Goal: Find contact information: Find contact information

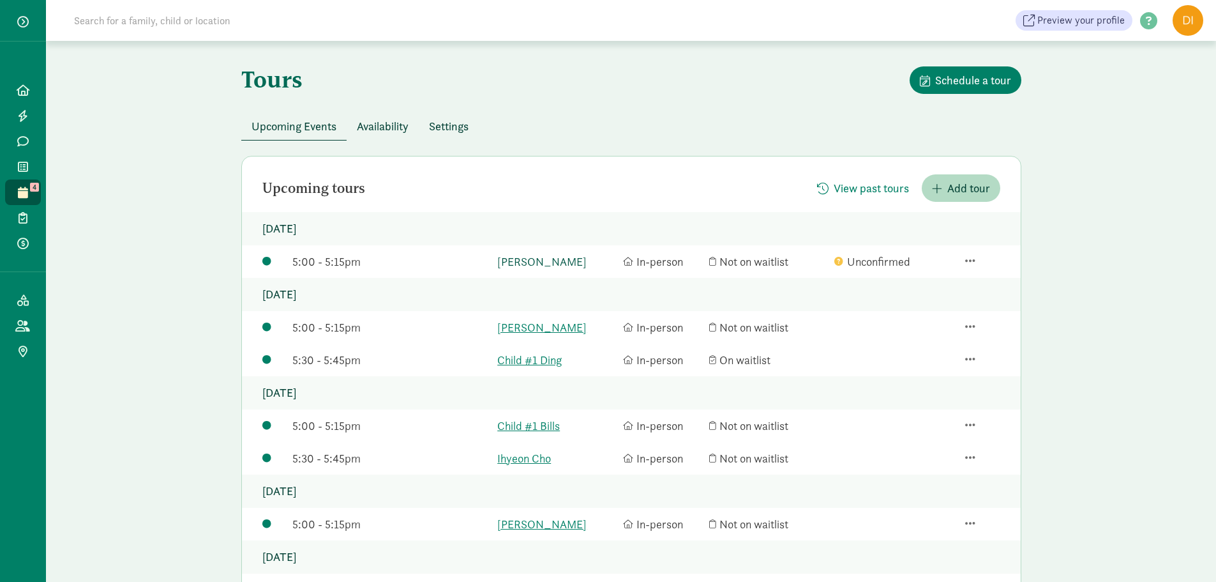
drag, startPoint x: 0, startPoint y: 0, endPoint x: 523, endPoint y: 267, distance: 587.6
click at [523, 267] on link "[PERSON_NAME]" at bounding box center [556, 261] width 119 height 17
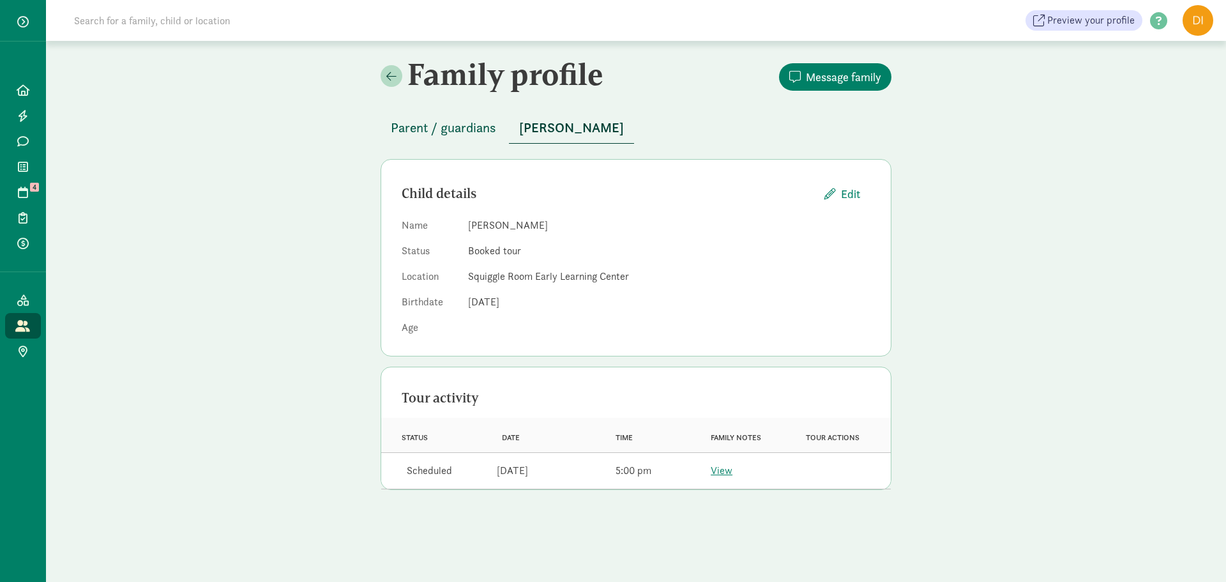
click at [478, 118] on span "Parent / guardians" at bounding box center [443, 127] width 105 height 20
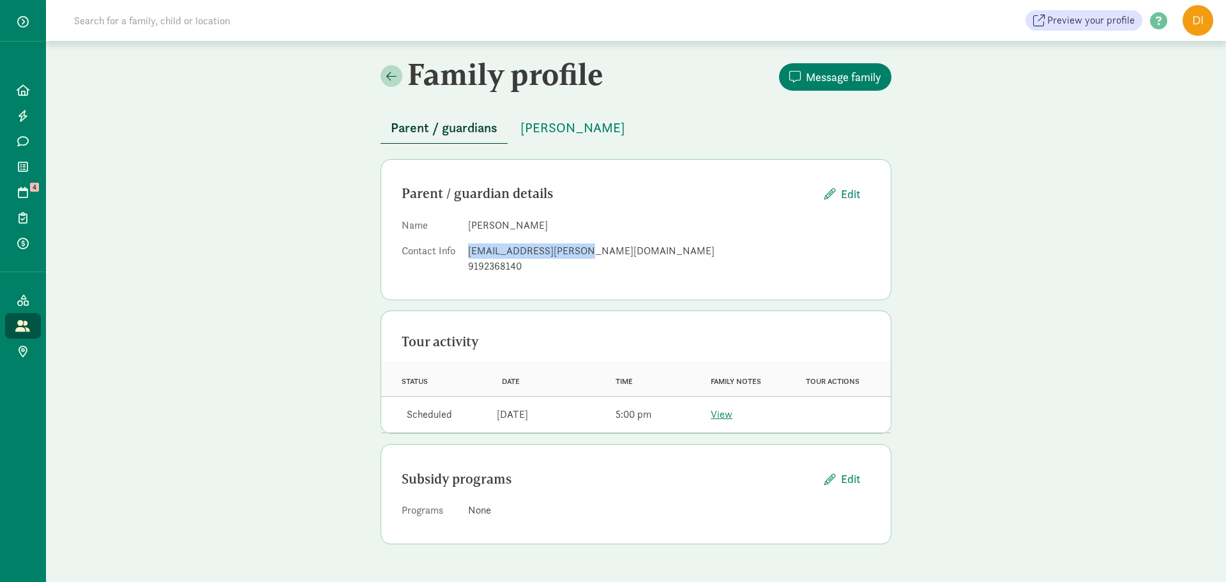
drag, startPoint x: 565, startPoint y: 245, endPoint x: 458, endPoint y: 249, distance: 106.7
click at [458, 249] on dl "Name [PERSON_NAME] Contact Info [EMAIL_ADDRESS][PERSON_NAME][DOMAIN_NAME] 91923…" at bounding box center [636, 248] width 469 height 61
copy dl "[EMAIL_ADDRESS][PERSON_NAME][DOMAIN_NAME]"
